Goal: Task Accomplishment & Management: Use online tool/utility

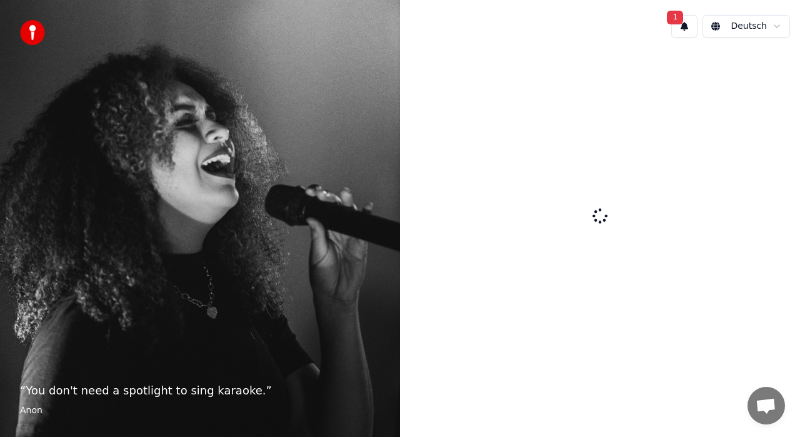
click at [690, 30] on button "1" at bounding box center [685, 26] width 26 height 23
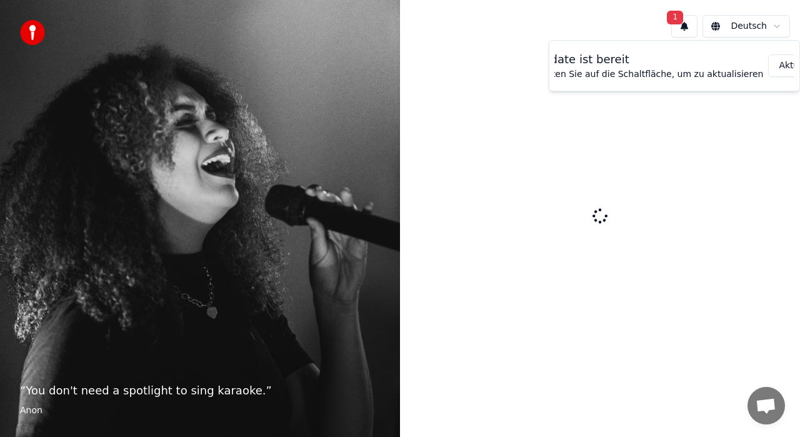
scroll to position [0, 54]
click at [760, 68] on button "Aktualisieren" at bounding box center [793, 65] width 78 height 23
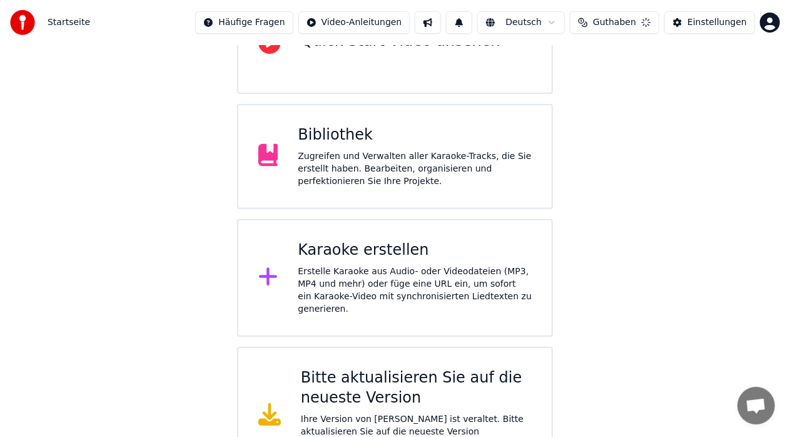
scroll to position [189, 0]
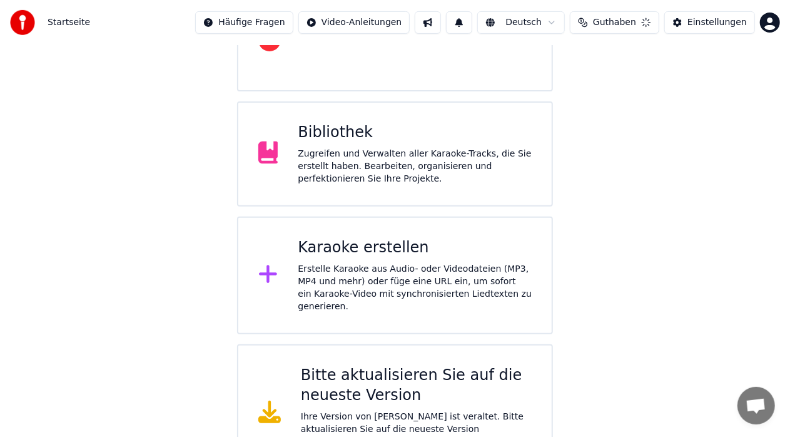
click at [479, 365] on div "Bitte aktualisieren Sie auf die neueste Version" at bounding box center [416, 385] width 231 height 40
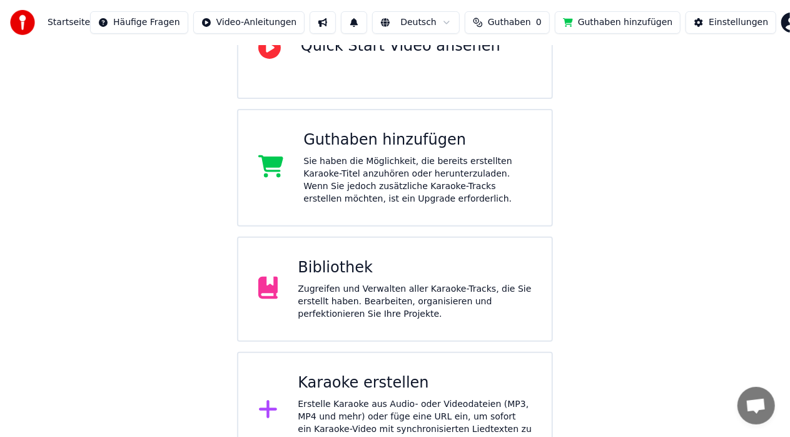
scroll to position [0, 0]
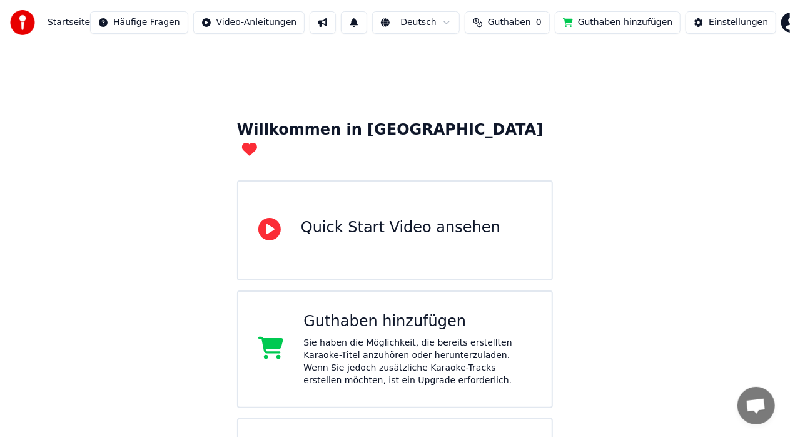
click at [590, 25] on button "Guthaben hinzufügen" at bounding box center [618, 22] width 126 height 23
